Goal: Task Accomplishment & Management: Use online tool/utility

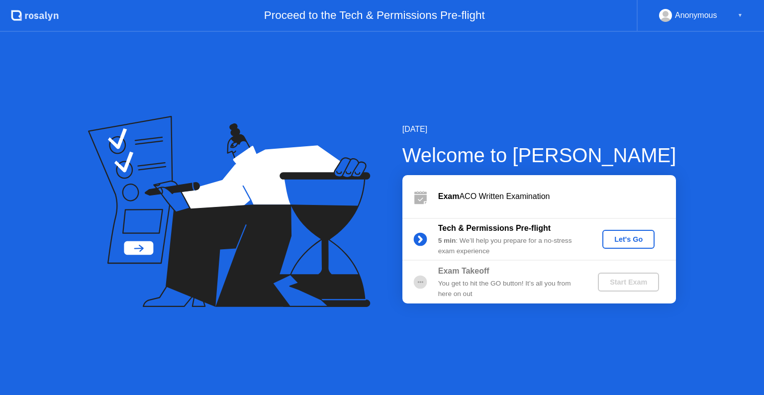
click at [619, 241] on div "Let's Go" at bounding box center [628, 239] width 44 height 8
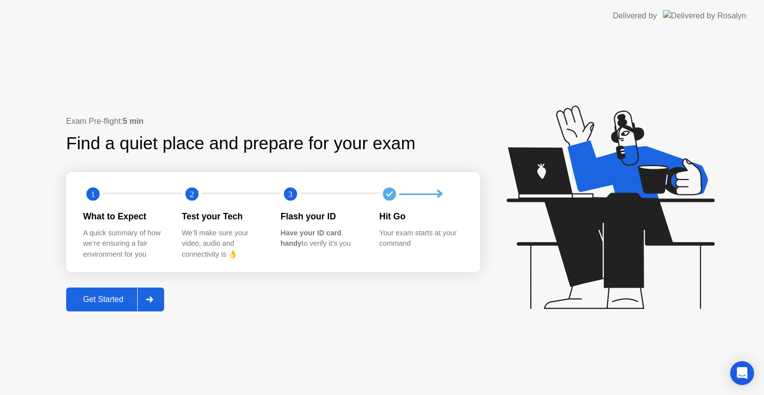
click at [159, 307] on div at bounding box center [149, 299] width 24 height 23
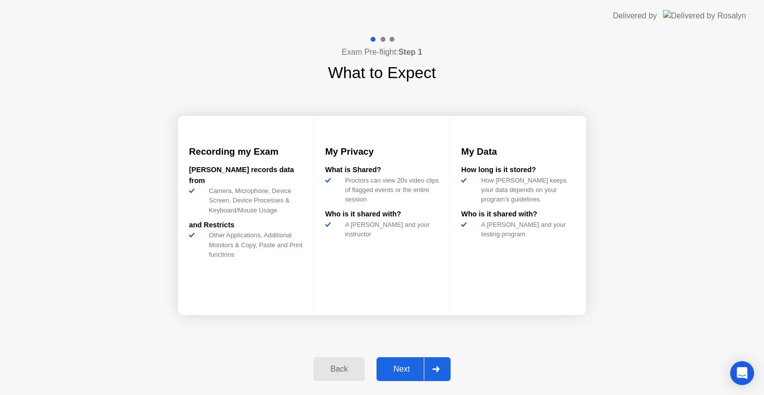
click at [435, 370] on icon at bounding box center [435, 369] width 7 height 6
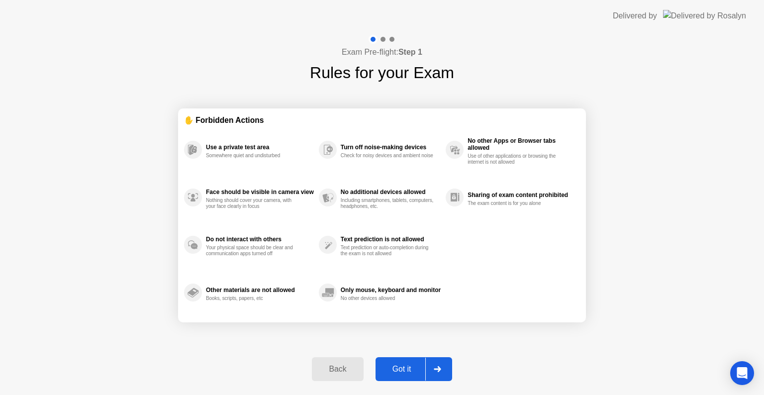
click at [435, 370] on icon at bounding box center [437, 369] width 7 height 6
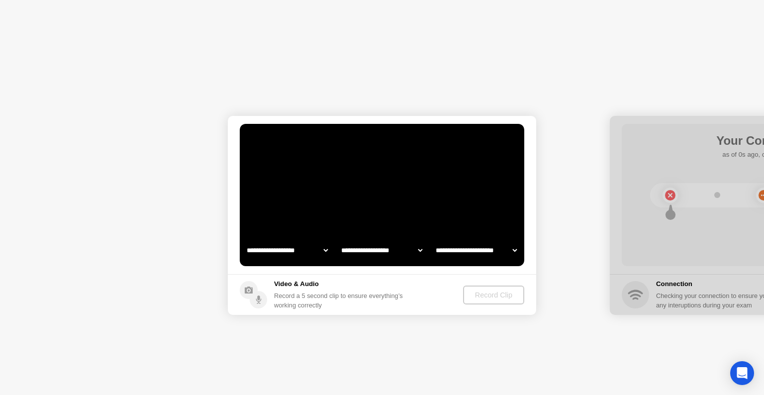
select select "**********"
select select "*******"
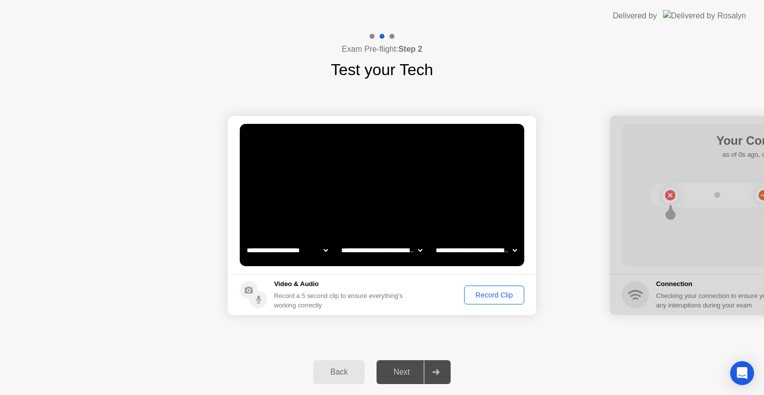
click at [432, 374] on icon at bounding box center [435, 372] width 7 height 6
click at [515, 291] on div "Record Clip" at bounding box center [494, 295] width 53 height 8
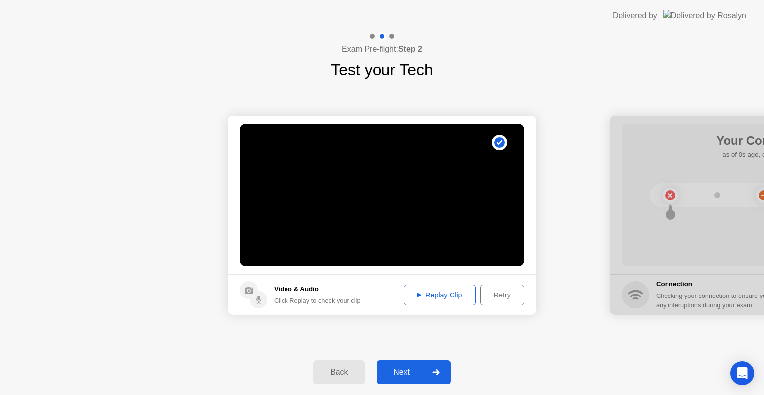
click at [430, 373] on div at bounding box center [436, 372] width 24 height 23
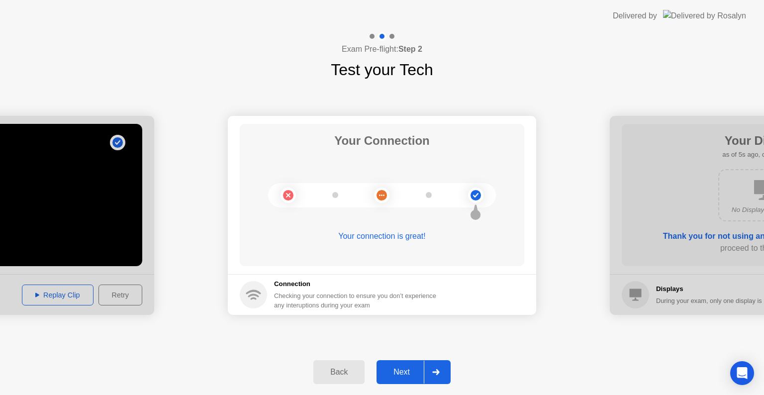
click at [416, 372] on div "Next" at bounding box center [402, 372] width 44 height 9
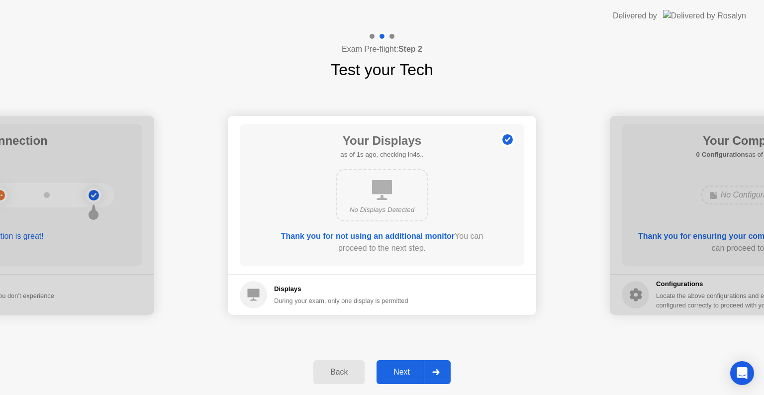
click at [416, 372] on div "Next" at bounding box center [402, 372] width 44 height 9
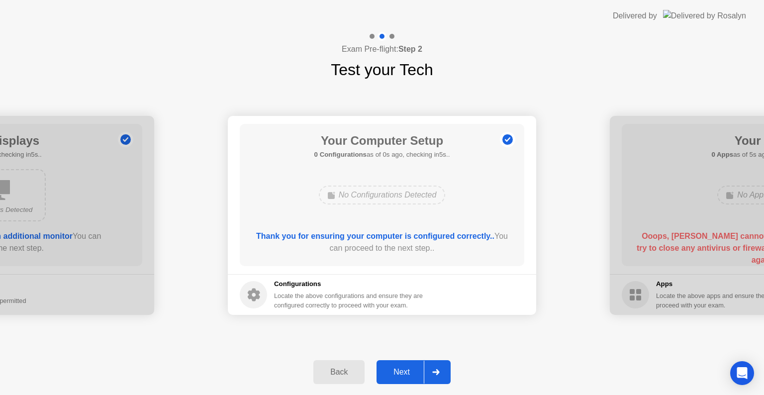
click at [416, 372] on div "Next" at bounding box center [402, 372] width 44 height 9
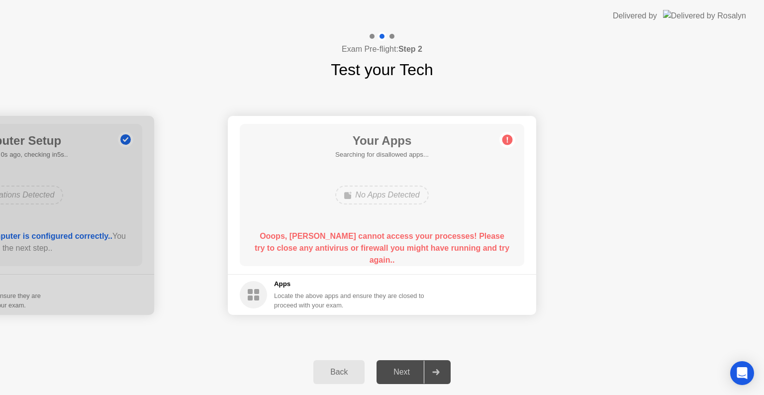
click at [416, 372] on div "Next" at bounding box center [402, 372] width 44 height 9
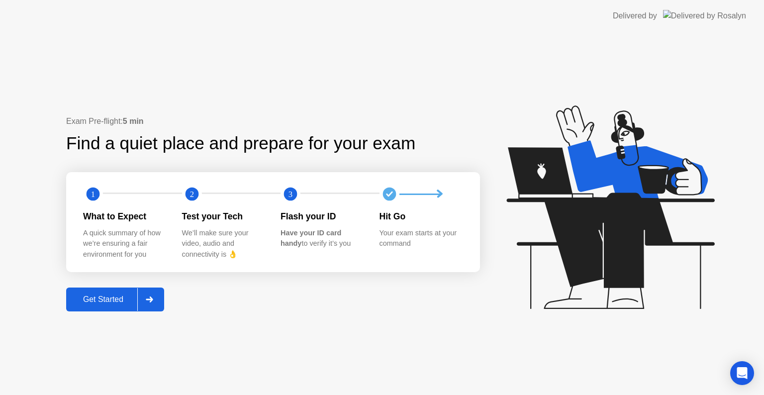
click at [149, 301] on icon at bounding box center [149, 300] width 7 height 6
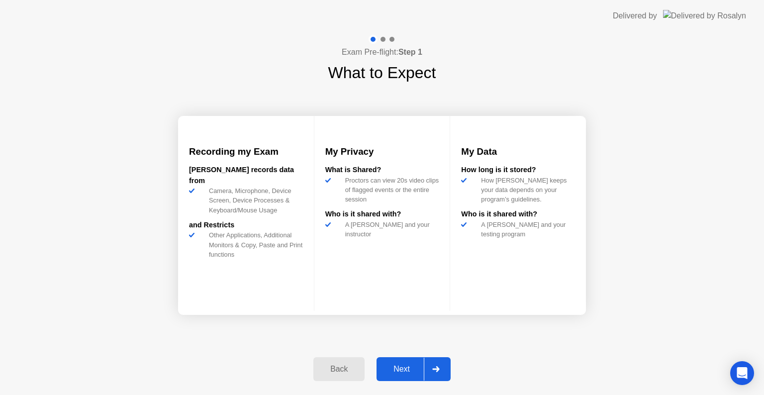
click at [432, 370] on div at bounding box center [436, 369] width 24 height 23
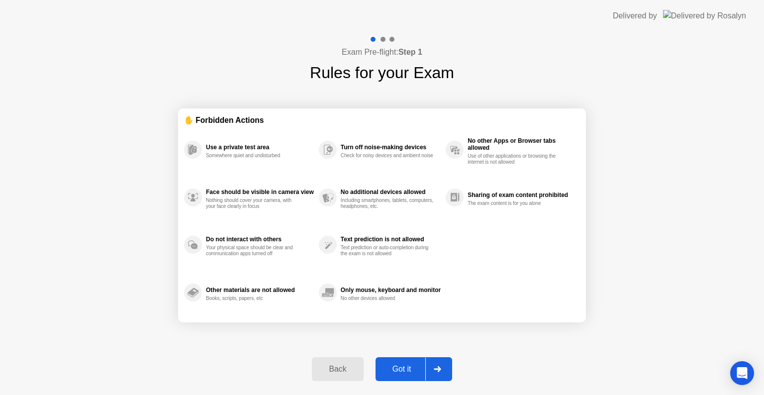
click at [432, 370] on div at bounding box center [437, 369] width 24 height 23
select select "Available cameras"
select select "Available speakers"
select select "Available microphones"
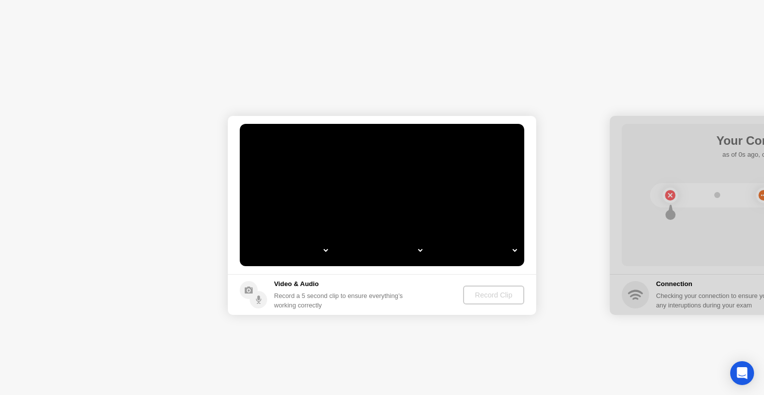
select select "*"
select select "**********"
select select "*******"
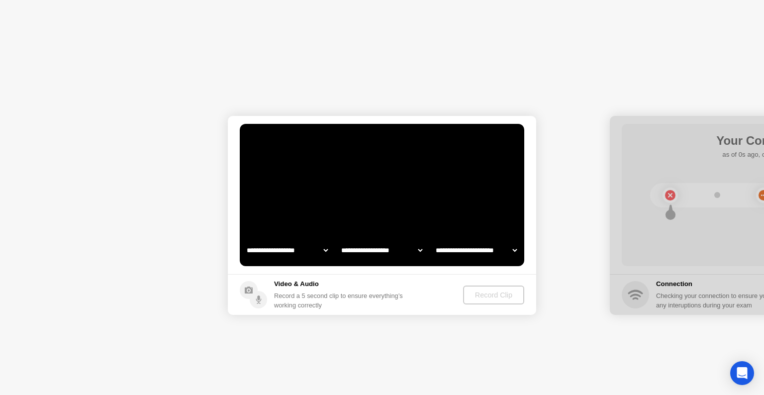
select select "*******"
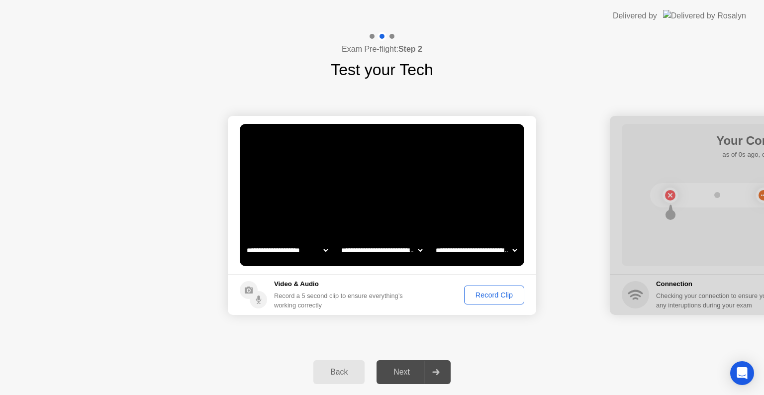
click at [491, 299] on div "Record Clip" at bounding box center [494, 295] width 53 height 8
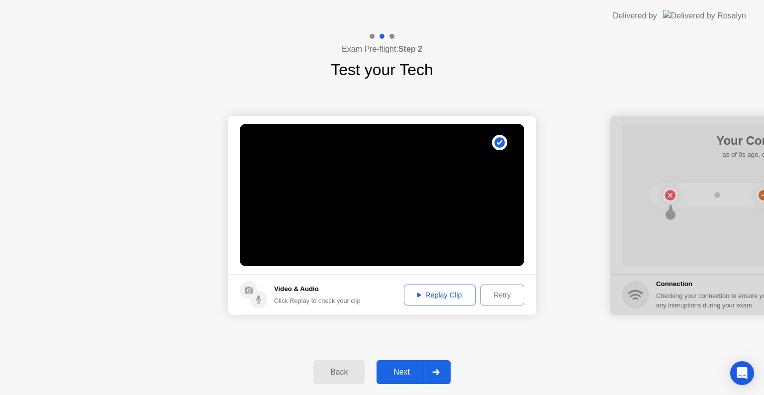
click at [440, 375] on div at bounding box center [436, 372] width 24 height 23
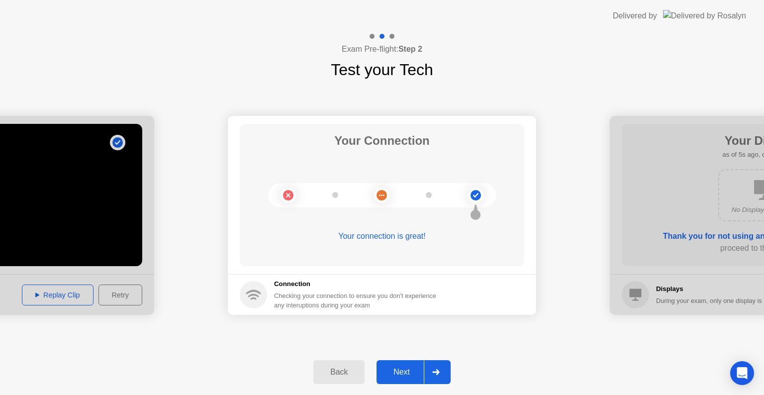
click at [420, 370] on div "Next" at bounding box center [402, 372] width 44 height 9
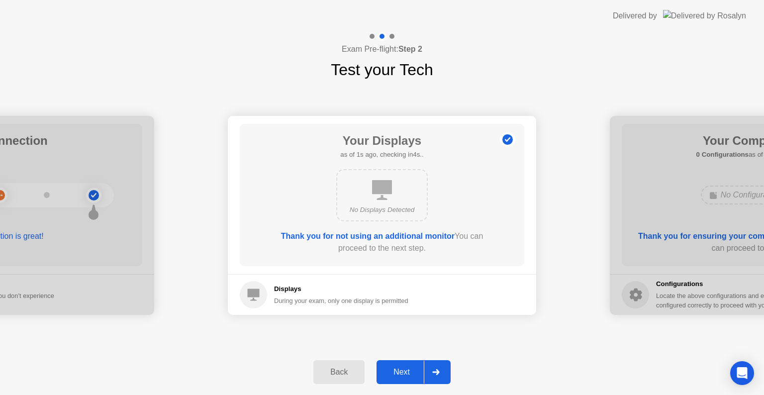
click at [421, 373] on div "Next" at bounding box center [402, 372] width 44 height 9
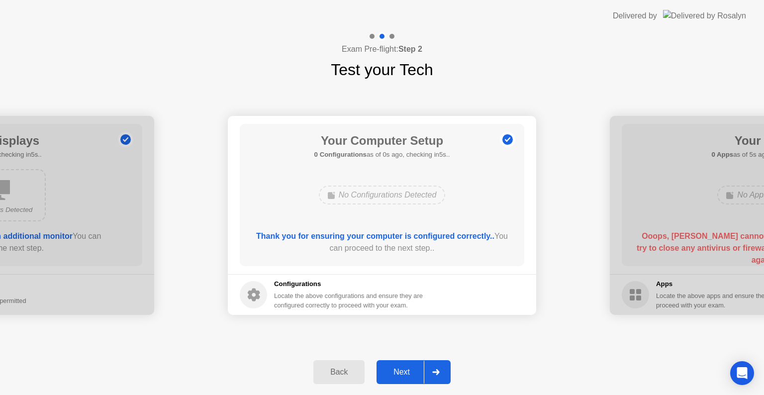
click at [421, 374] on div "Next" at bounding box center [402, 372] width 44 height 9
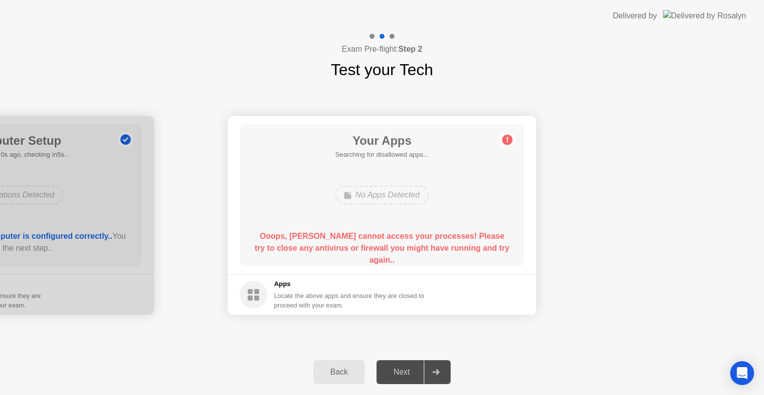
click at [421, 374] on div "Next" at bounding box center [402, 372] width 44 height 9
